Goal: Task Accomplishment & Management: Manage account settings

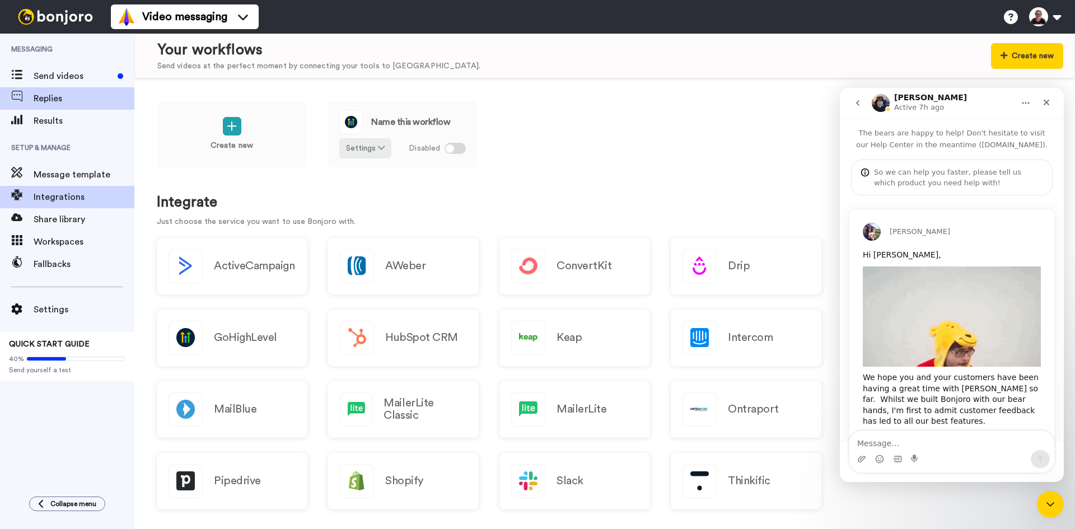
scroll to position [541, 0]
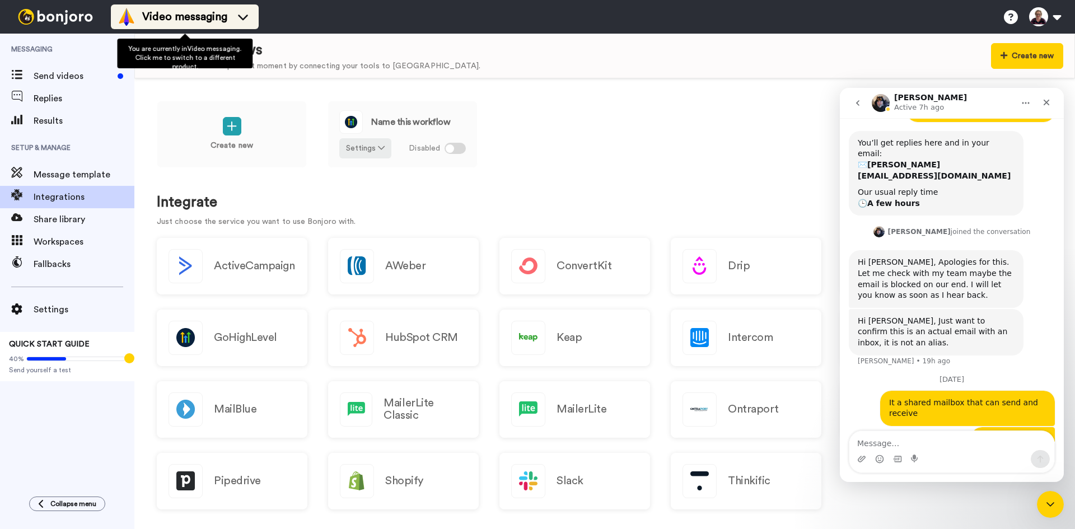
click at [184, 17] on span "Video messaging" at bounding box center [184, 17] width 85 height 16
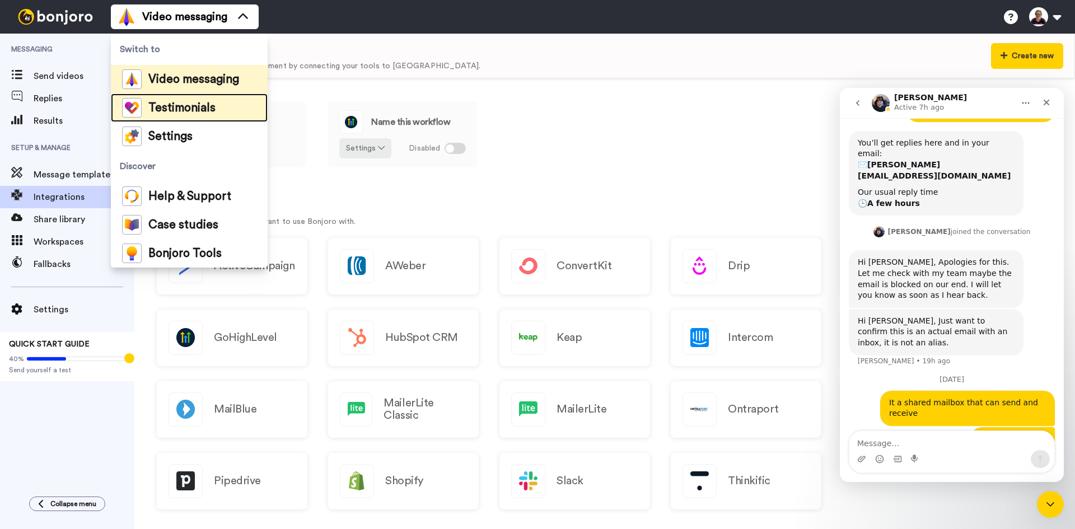
click at [202, 109] on span "Testimonials" at bounding box center [181, 107] width 67 height 11
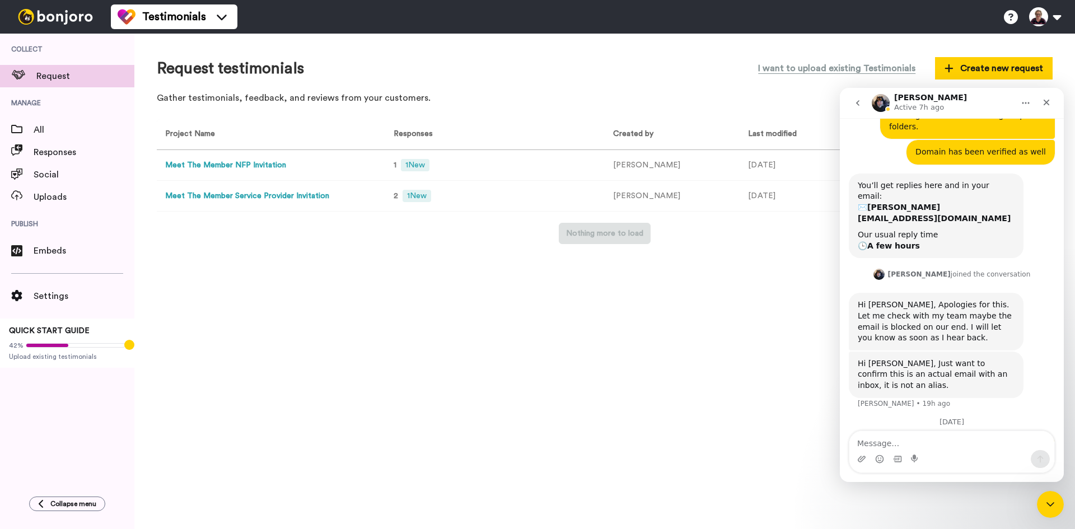
scroll to position [541, 0]
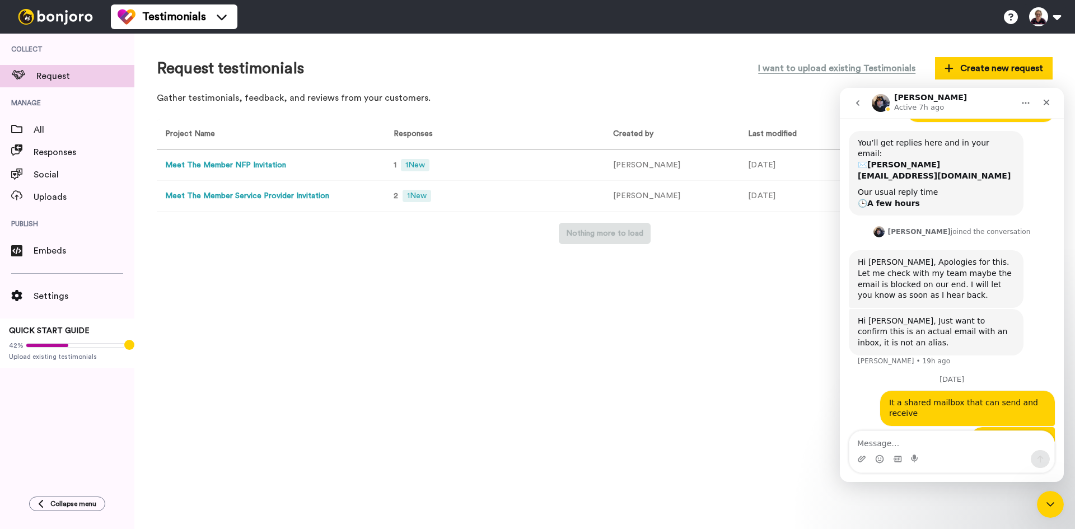
click at [398, 302] on div "Request testimonials I want to upload existing Testimonials Create new request …" at bounding box center [604, 282] width 941 height 496
click at [810, 214] on div "Project Name Responses Created by Last modified Meet The Member NFP Invitation …" at bounding box center [605, 181] width 896 height 125
click at [854, 105] on icon "go back" at bounding box center [857, 103] width 9 height 9
click at [1043, 105] on icon "Close" at bounding box center [1046, 102] width 9 height 9
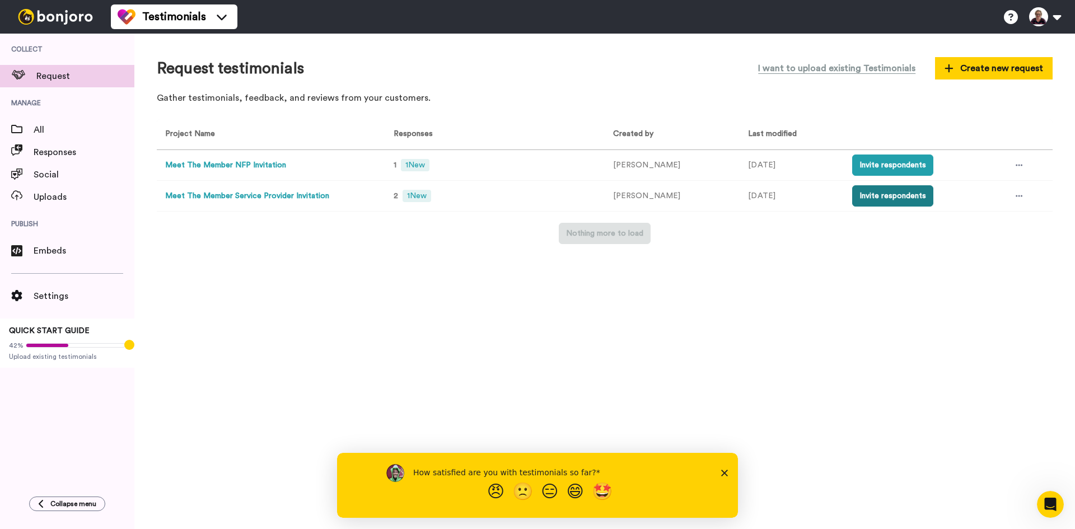
click at [885, 194] on button "Invite respondents" at bounding box center [892, 195] width 81 height 21
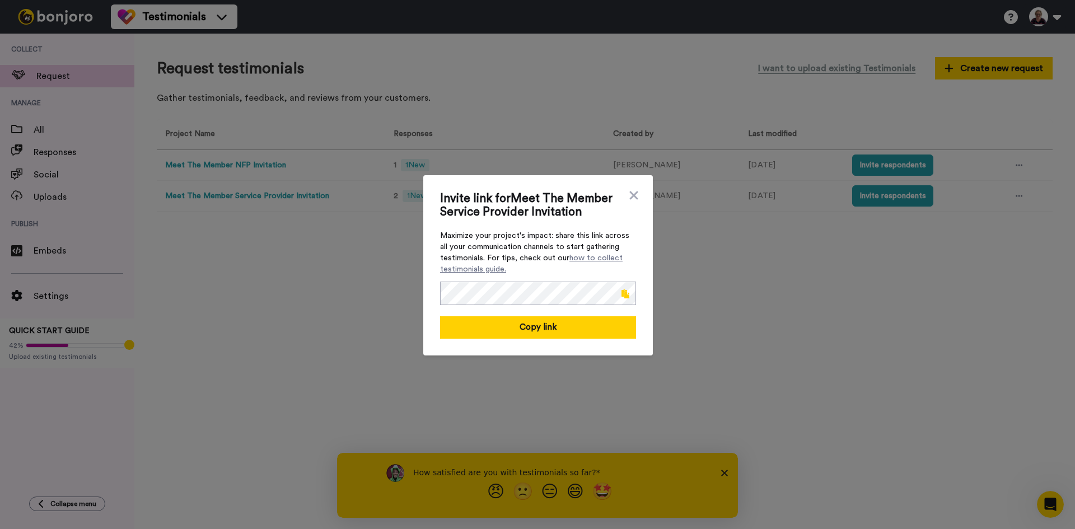
click at [622, 293] on span at bounding box center [625, 293] width 8 height 9
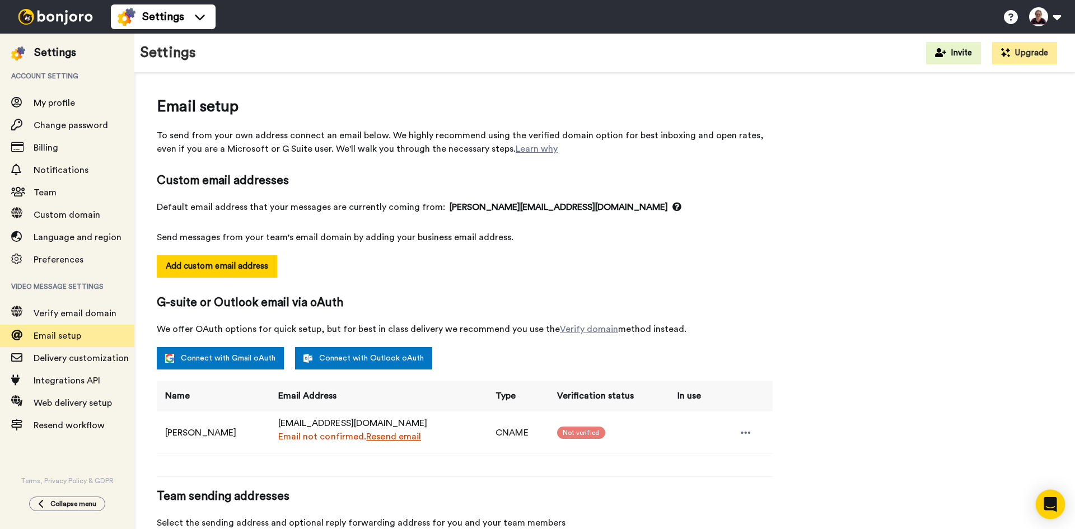
click at [1043, 498] on div "Open Intercom Messenger" at bounding box center [1051, 505] width 30 height 30
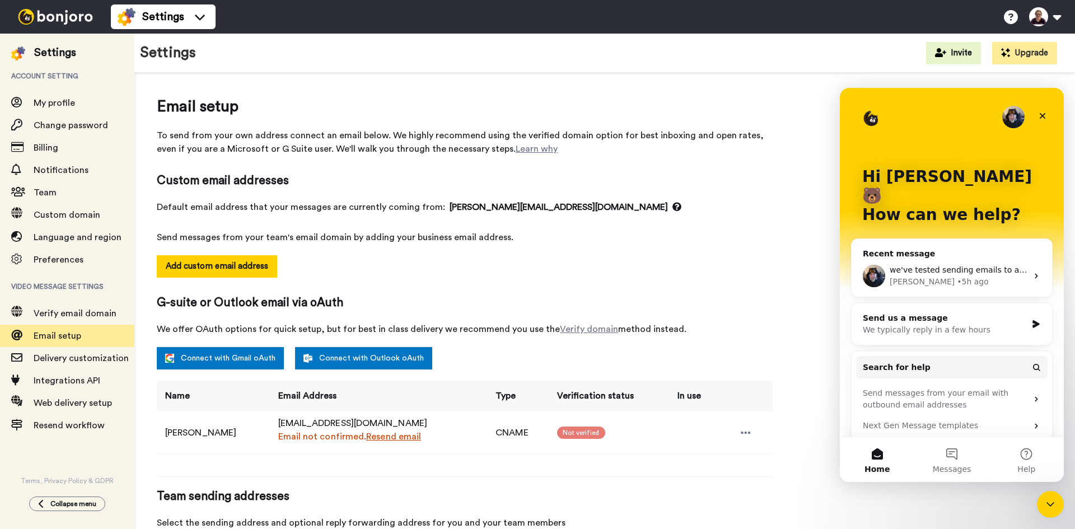
click at [957, 276] on div "• 5h ago" at bounding box center [973, 282] width 32 height 12
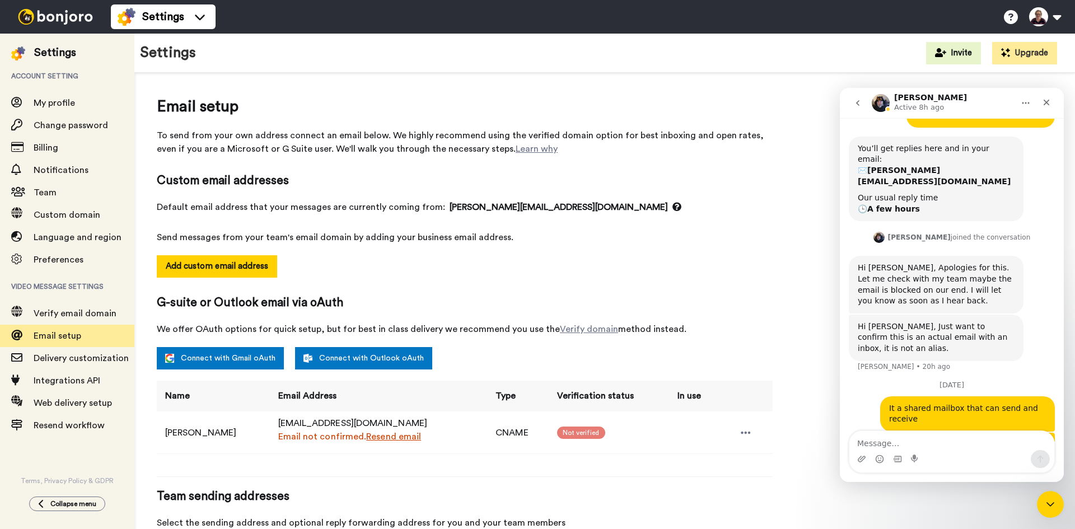
scroll to position [541, 0]
